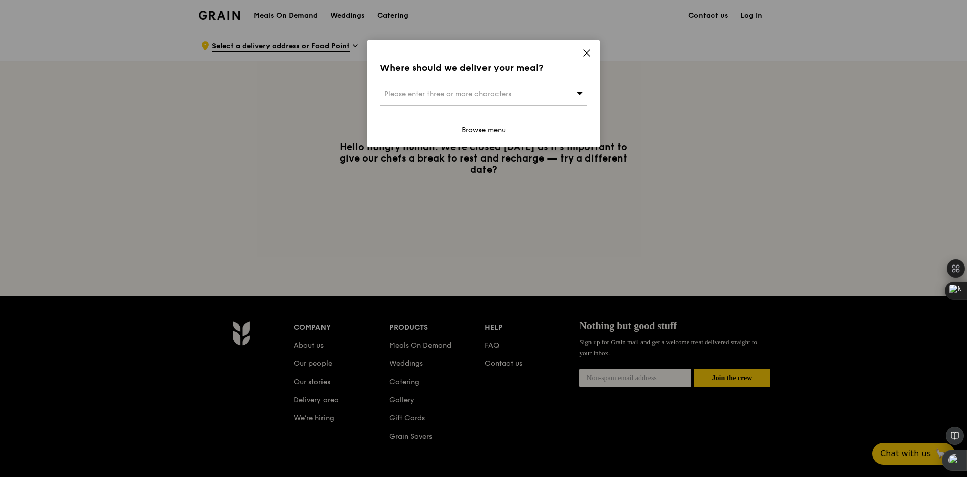
click at [537, 96] on div "Please enter three or more characters" at bounding box center [484, 94] width 208 height 23
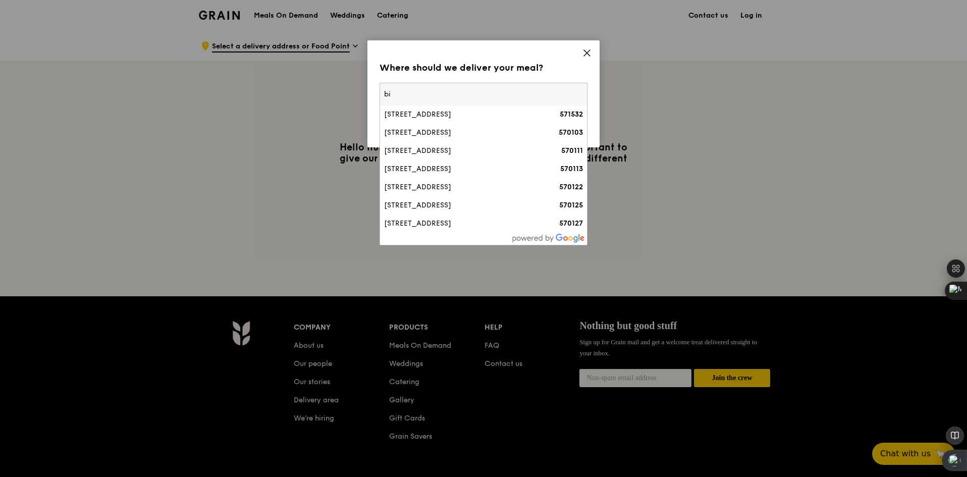
type input "b"
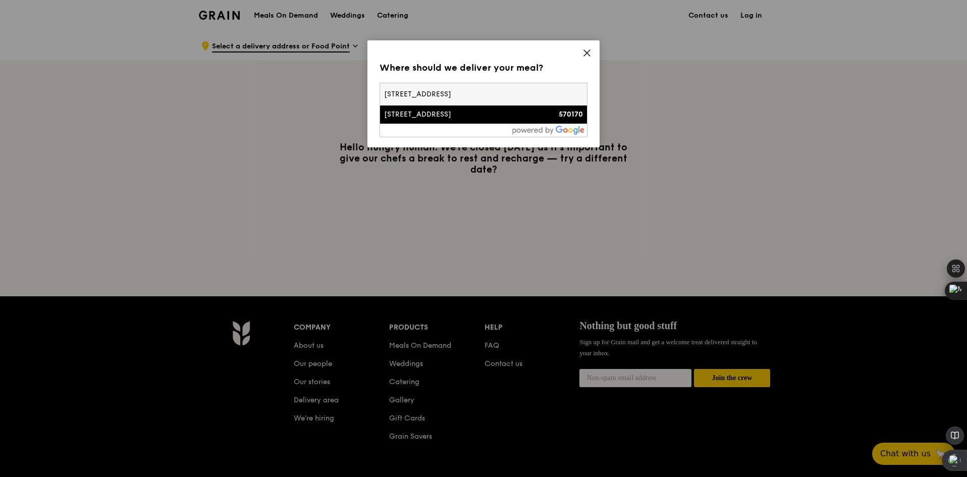
type input "[STREET_ADDRESS]"
click at [522, 112] on div "[STREET_ADDRESS]" at bounding box center [458, 115] width 149 height 10
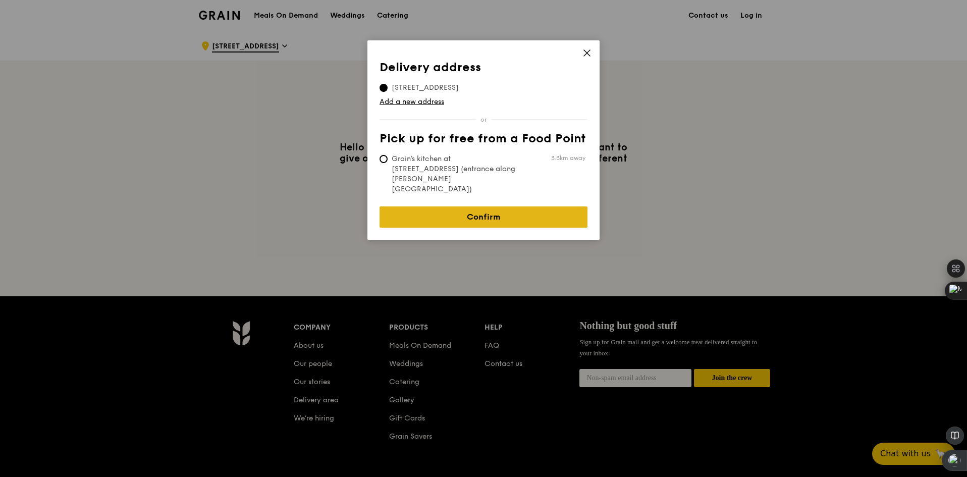
click at [510, 206] on link "Confirm" at bounding box center [484, 216] width 208 height 21
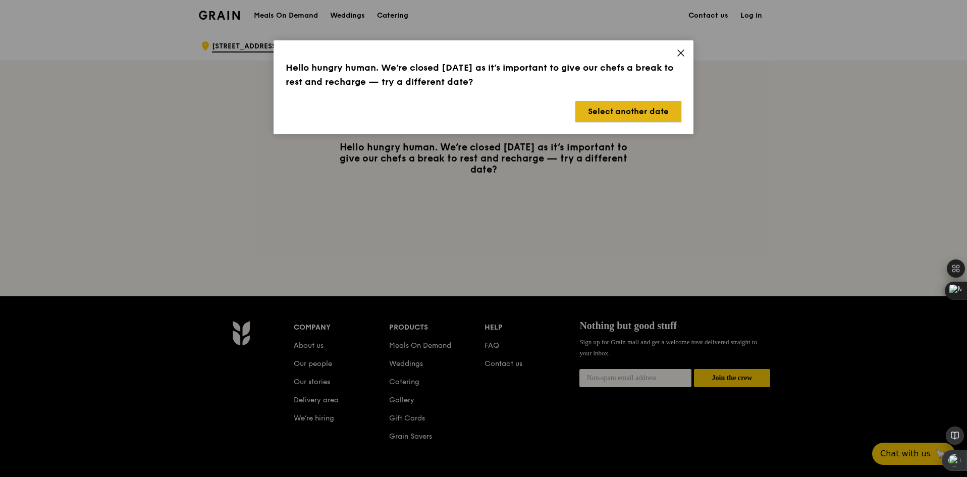
click at [610, 105] on button "Select another date" at bounding box center [628, 111] width 106 height 21
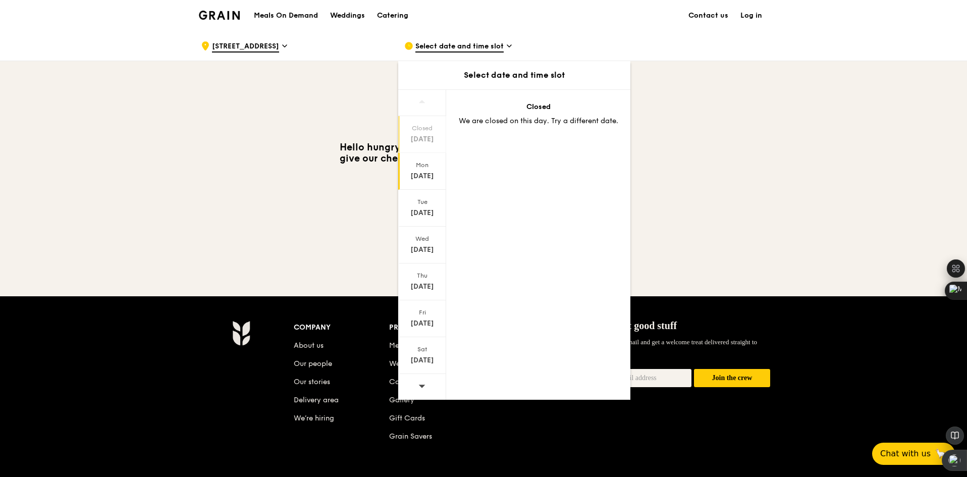
click at [439, 171] on div "[DATE]" at bounding box center [422, 176] width 45 height 10
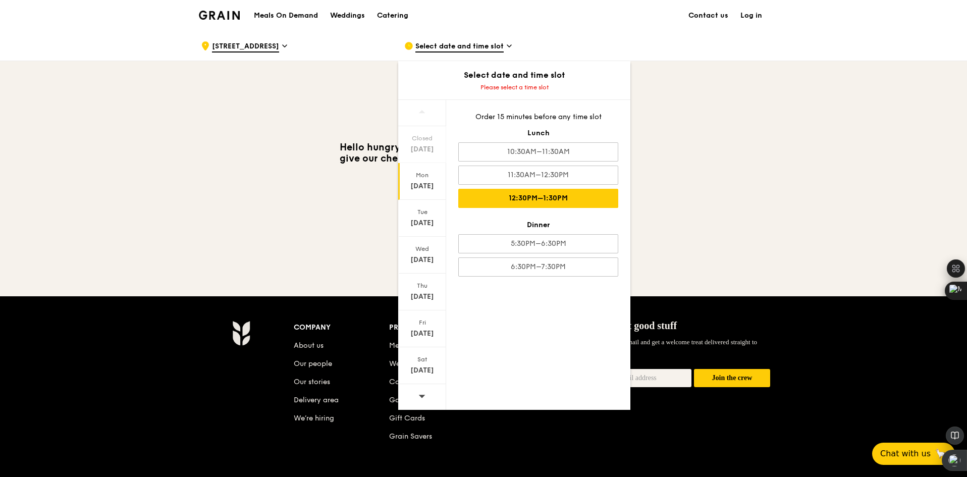
click at [502, 193] on div "12:30PM–1:30PM" at bounding box center [538, 198] width 160 height 19
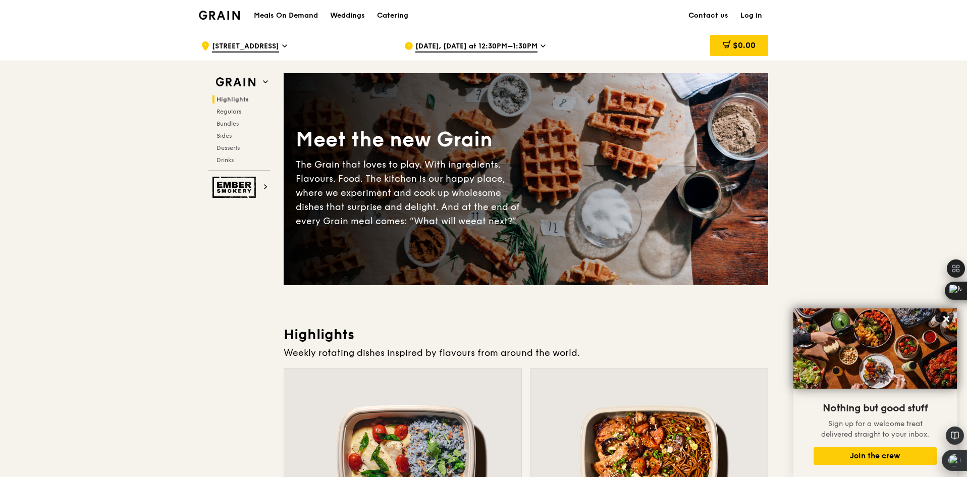
click at [533, 36] on div "[DATE], [DATE] at 12:30PM–1:30PM" at bounding box center [497, 46] width 187 height 30
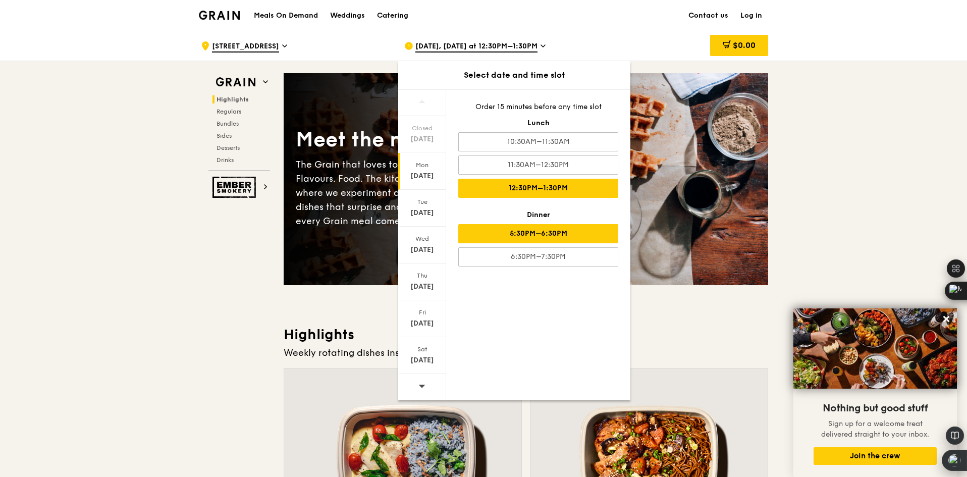
click at [571, 238] on div "5:30PM–6:30PM" at bounding box center [538, 233] width 160 height 19
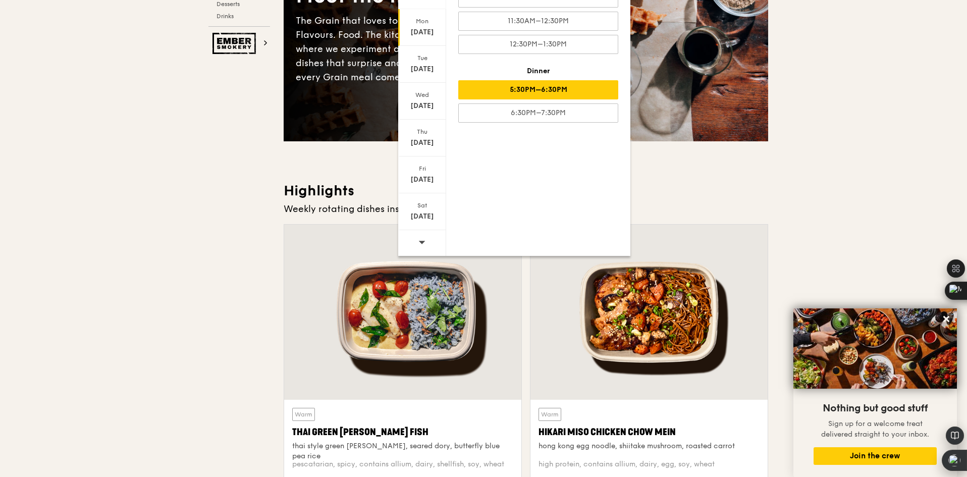
scroll to position [252, 0]
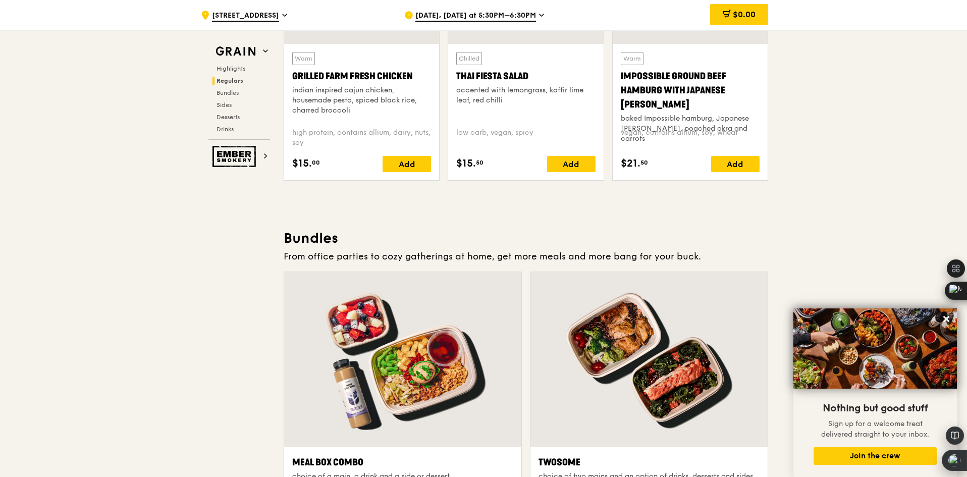
scroll to position [1262, 0]
